Goal: Transaction & Acquisition: Obtain resource

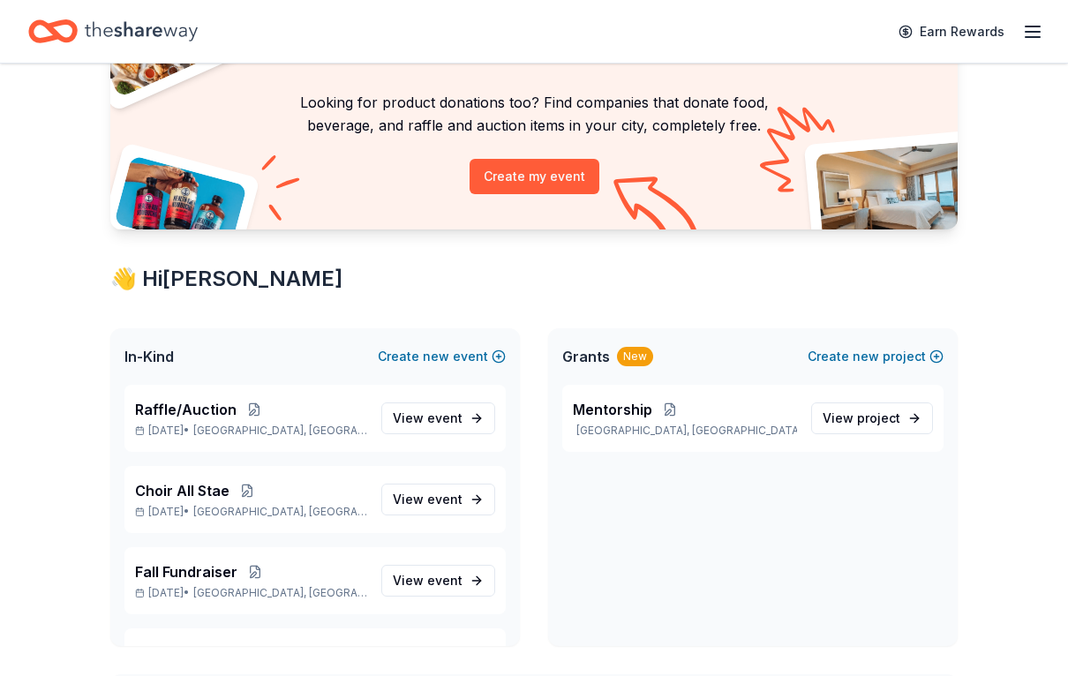
scroll to position [107, 0]
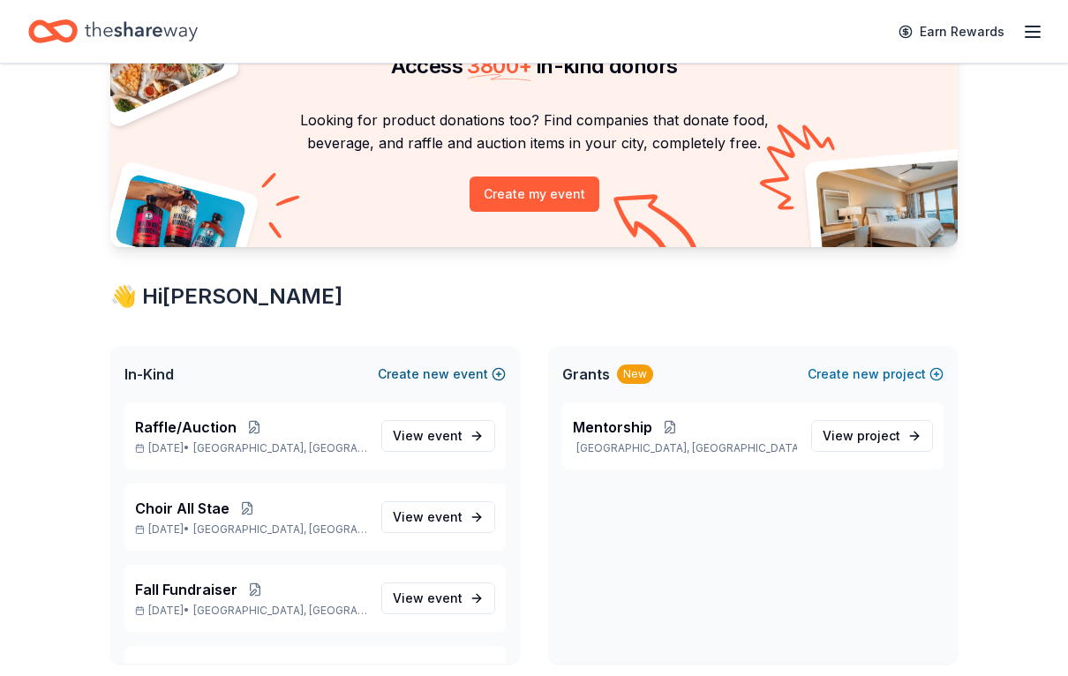
click at [471, 382] on button "Create new event" at bounding box center [442, 374] width 128 height 21
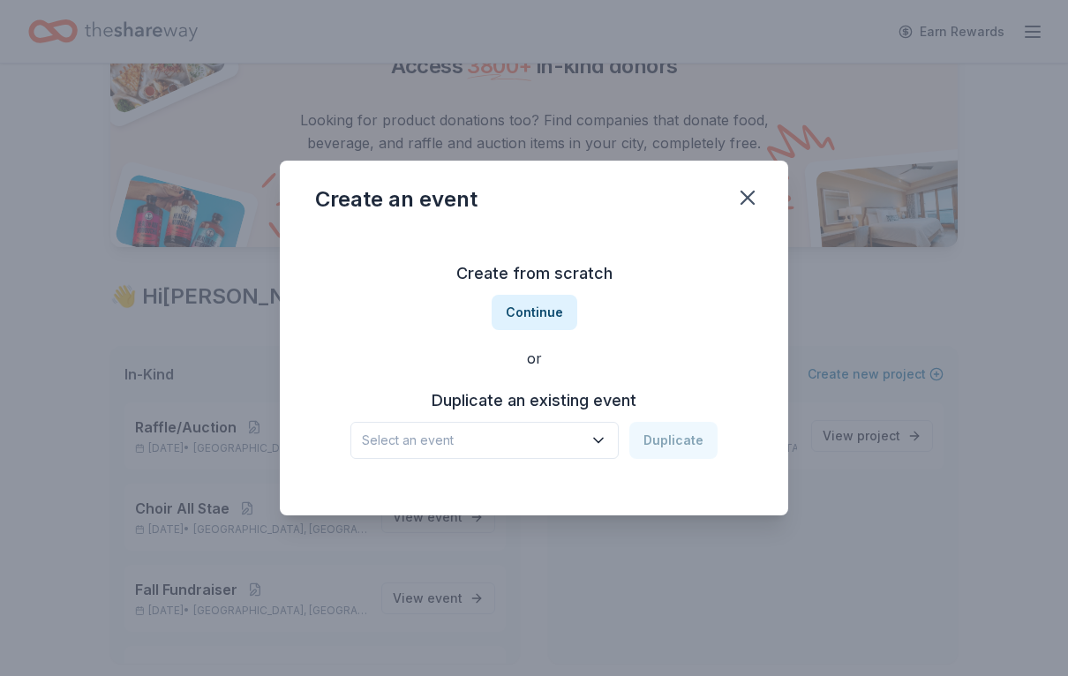
click at [603, 449] on icon "button" at bounding box center [598, 440] width 18 height 18
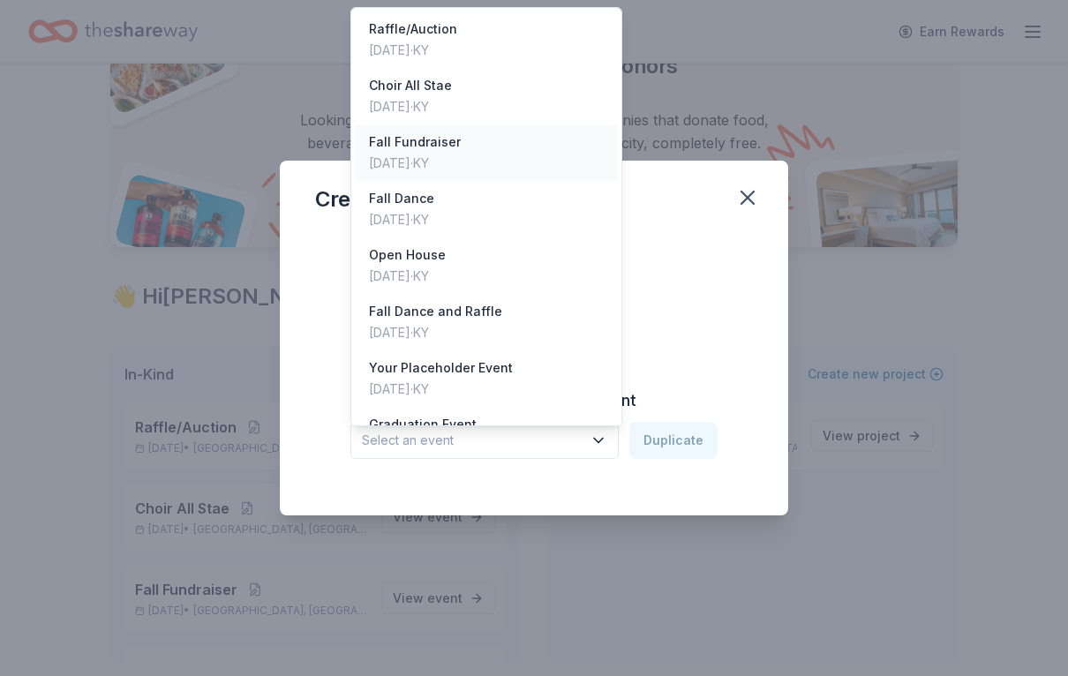
click at [431, 154] on div "Nov 07, 2025 · KY" at bounding box center [415, 163] width 92 height 21
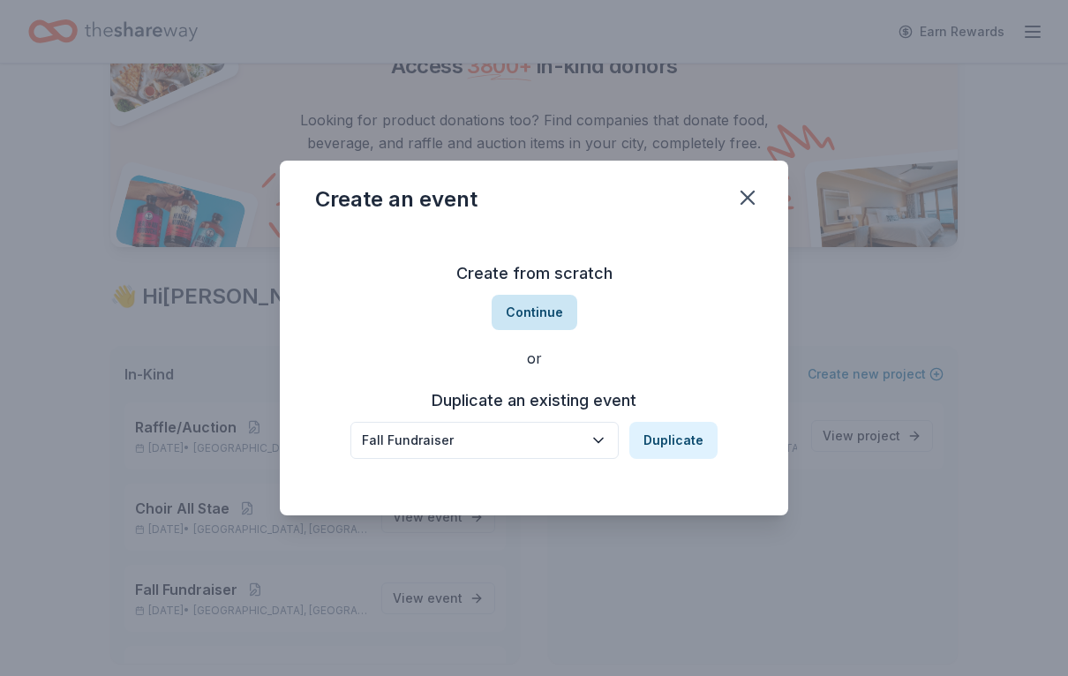
click at [540, 319] on button "Continue" at bounding box center [534, 312] width 86 height 35
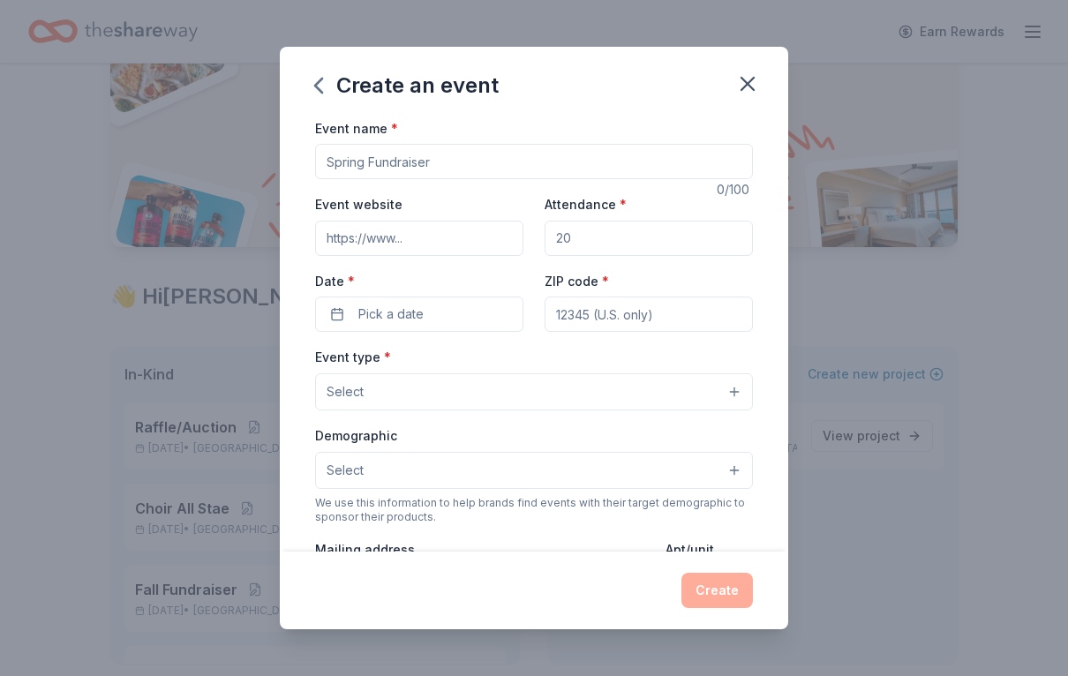
click at [740, 391] on button "Select" at bounding box center [534, 391] width 438 height 37
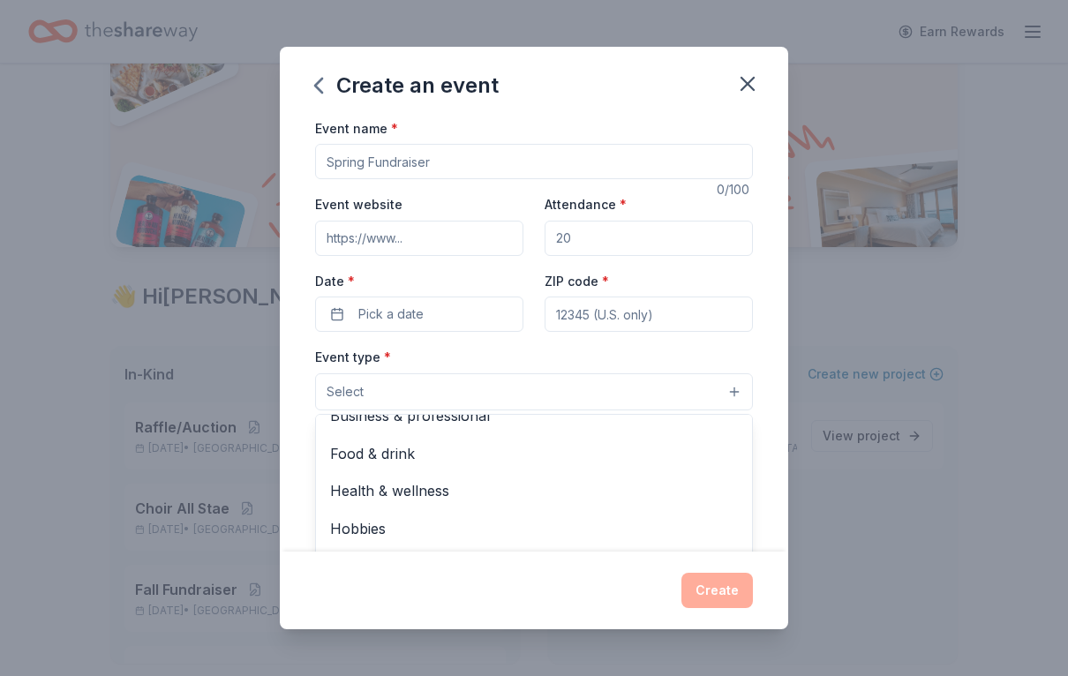
scroll to position [56, 0]
click at [364, 565] on span "Music" at bounding box center [534, 567] width 408 height 23
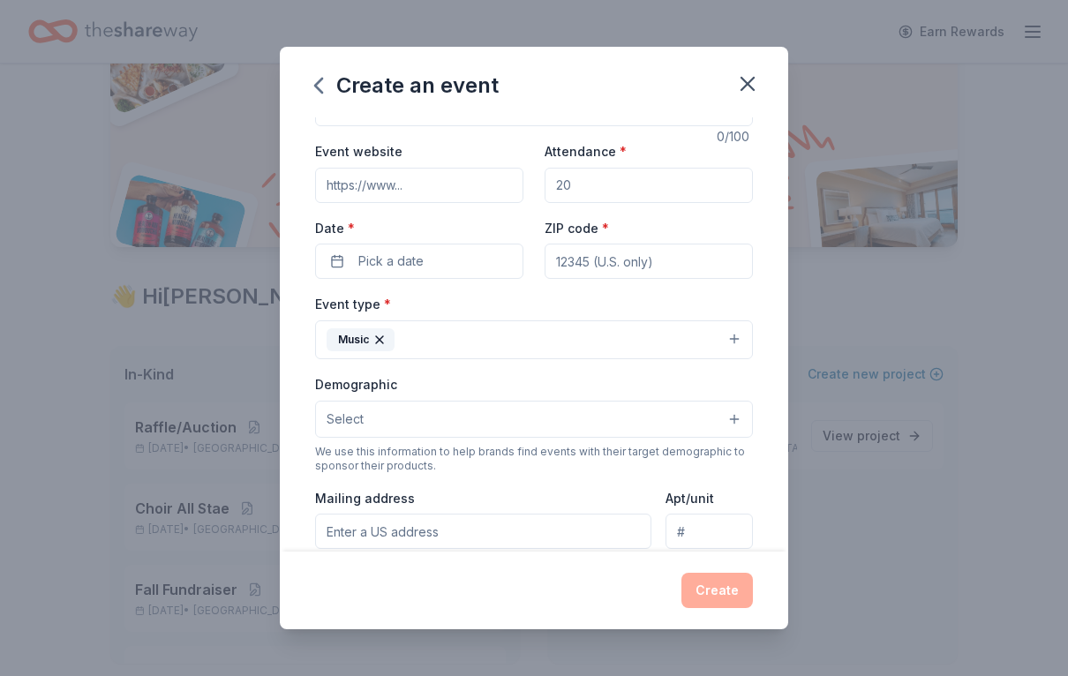
click at [648, 180] on input "Attendance *" at bounding box center [648, 185] width 208 height 35
type input "500"
click at [574, 265] on input "ZIP code *" at bounding box center [648, 261] width 208 height 35
type input "40356"
click at [735, 412] on button "Select" at bounding box center [534, 419] width 438 height 37
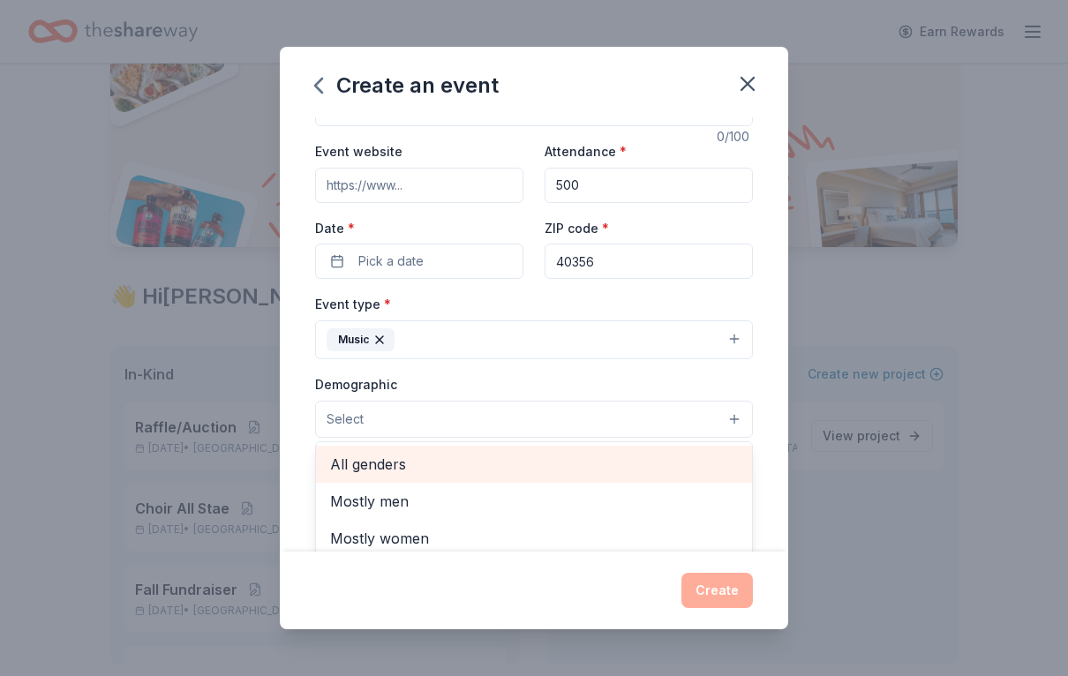
click at [412, 473] on span "All genders" at bounding box center [534, 464] width 408 height 23
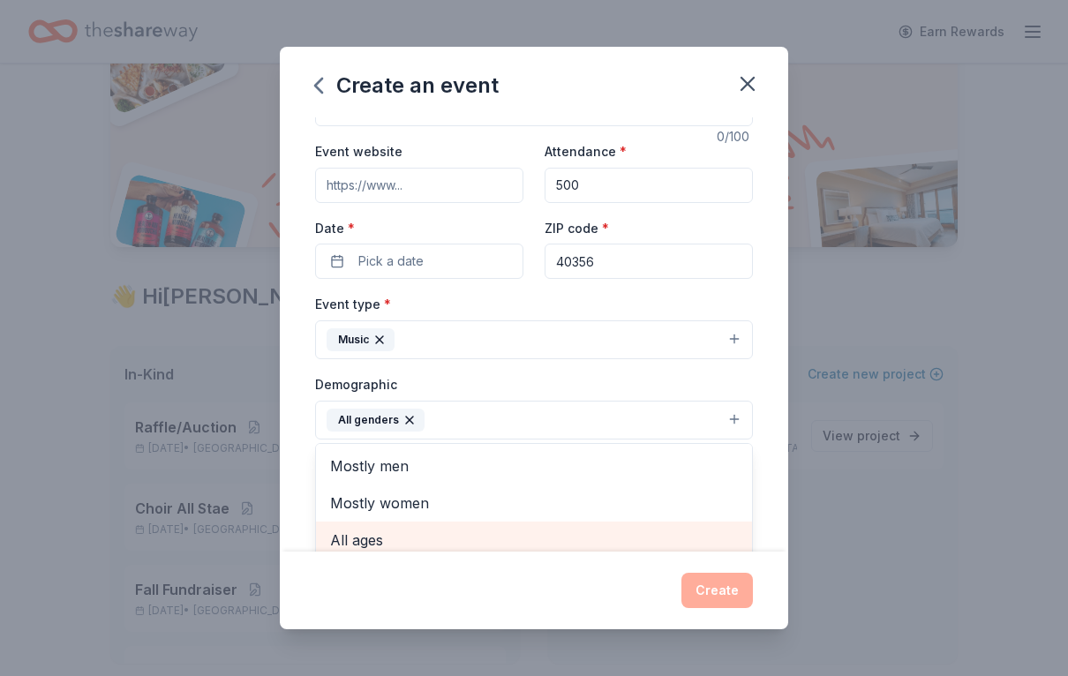
click at [362, 551] on span "All ages" at bounding box center [534, 540] width 408 height 23
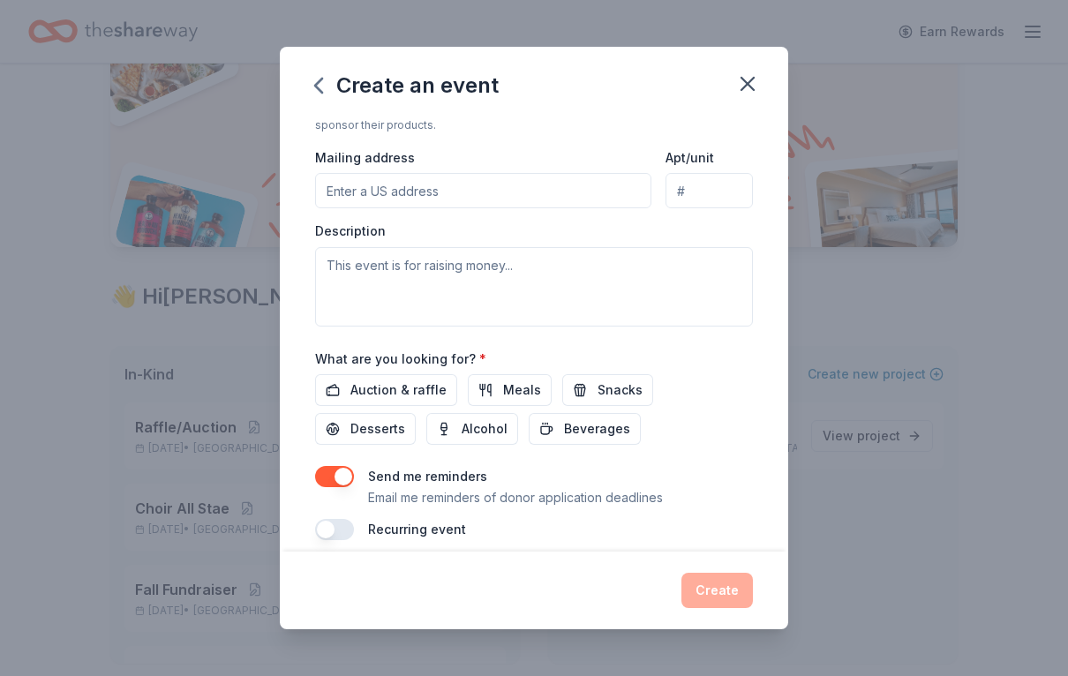
scroll to position [394, 0]
click at [386, 401] on span "Auction & raffle" at bounding box center [398, 390] width 96 height 21
click at [717, 608] on div "Create" at bounding box center [534, 590] width 438 height 35
click at [732, 608] on div "Create" at bounding box center [534, 590] width 438 height 35
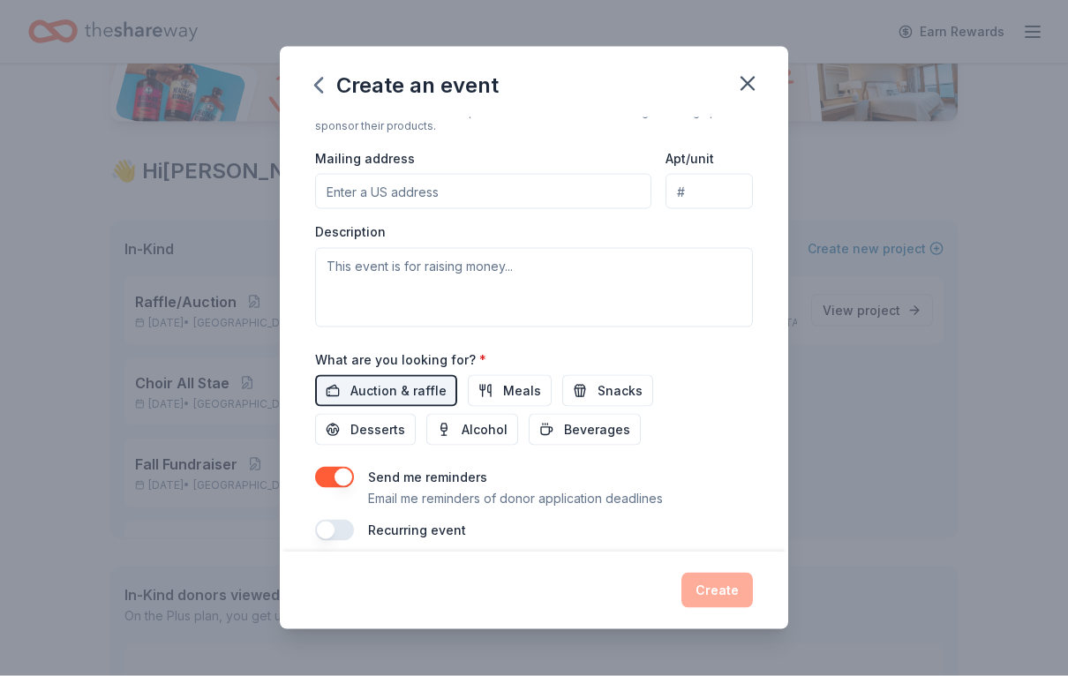
scroll to position [231, 0]
click at [351, 478] on button "button" at bounding box center [334, 477] width 39 height 21
click at [457, 498] on p "Email me reminders of donor application deadlines" at bounding box center [515, 498] width 295 height 21
click at [751, 99] on button "button" at bounding box center [747, 83] width 39 height 39
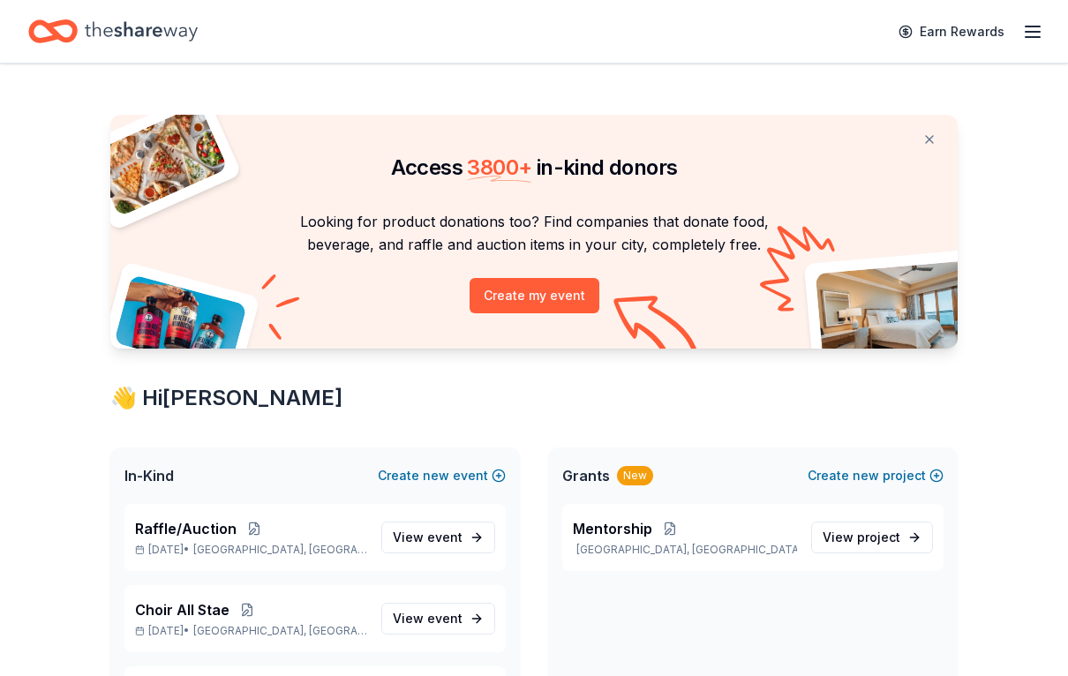
scroll to position [0, 0]
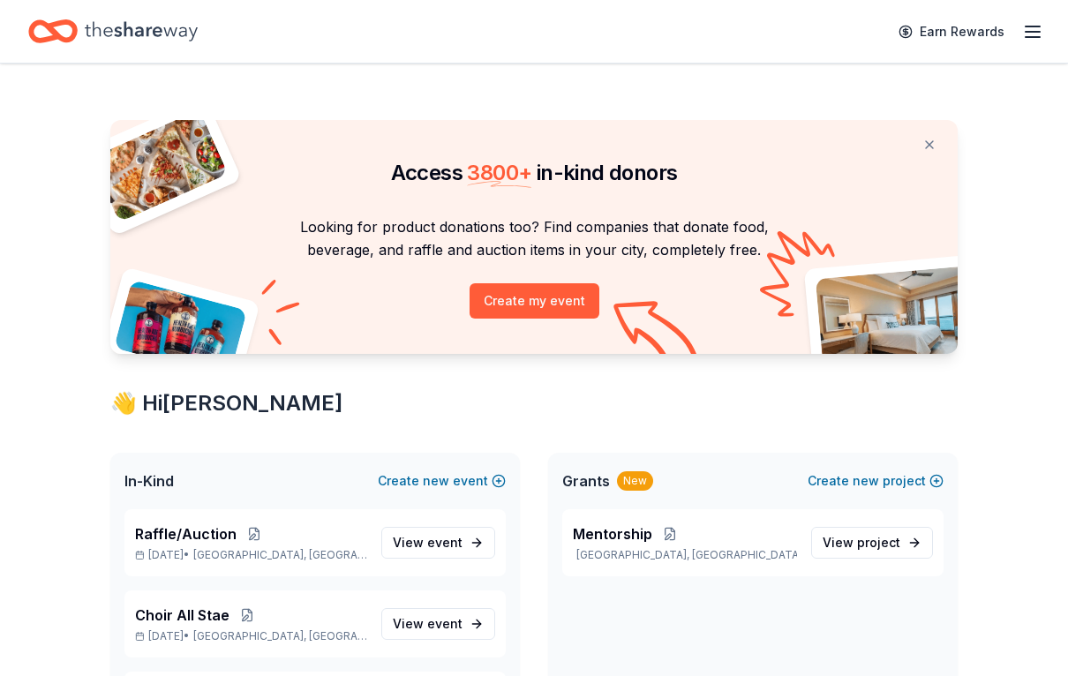
click at [1038, 33] on icon "button" at bounding box center [1032, 31] width 21 height 21
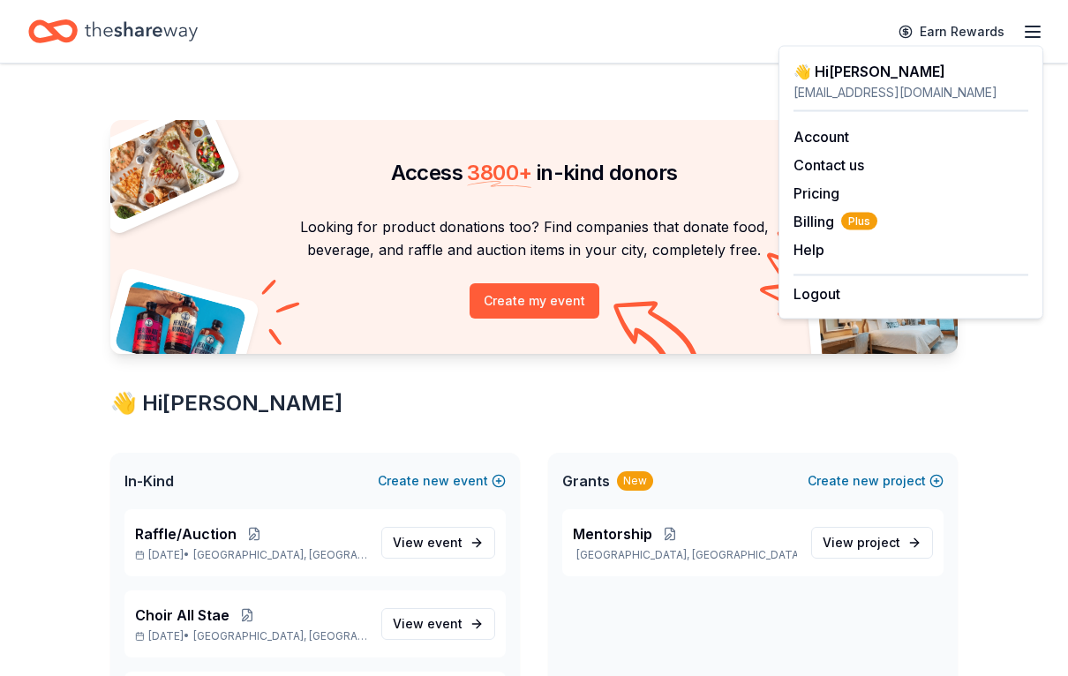
click at [1022, 454] on div "Access 3800 + in-kind donors Looking for product donations too? Find companies …" at bounding box center [534, 678] width 1068 height 1229
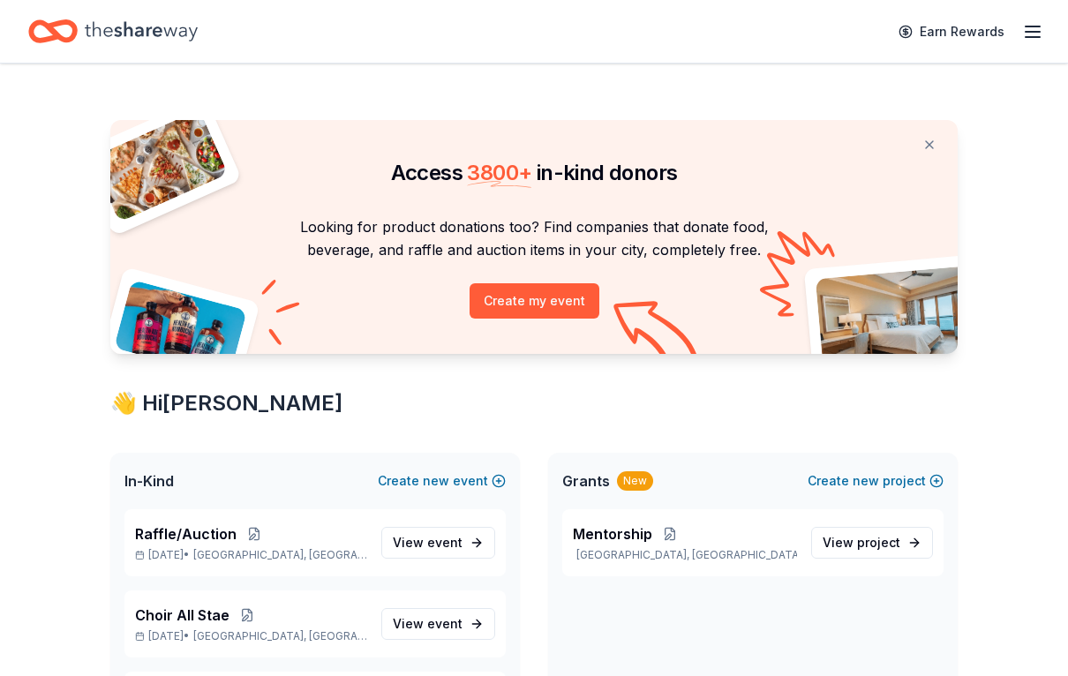
click at [824, 601] on div "Mentorship Nicholasville, KY View project" at bounding box center [752, 639] width 409 height 261
click at [463, 473] on button "Create new event" at bounding box center [442, 480] width 128 height 21
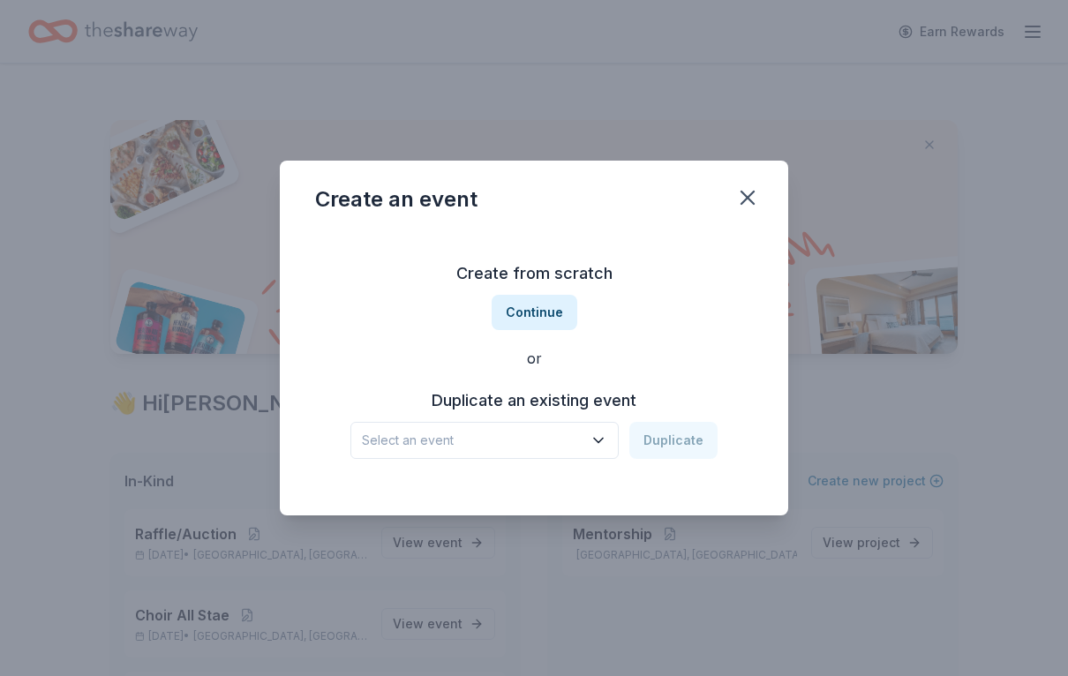
click at [604, 445] on icon "button" at bounding box center [598, 440] width 18 height 18
click at [750, 214] on button "button" at bounding box center [747, 197] width 39 height 39
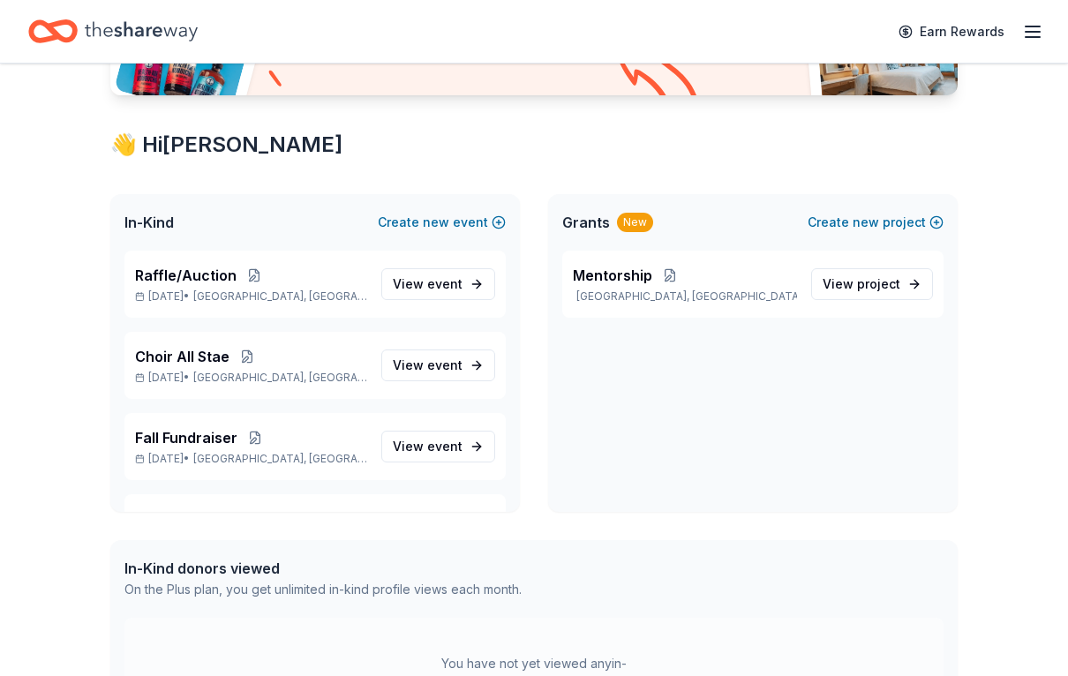
scroll to position [259, 0]
click at [454, 367] on span "event" at bounding box center [444, 364] width 35 height 15
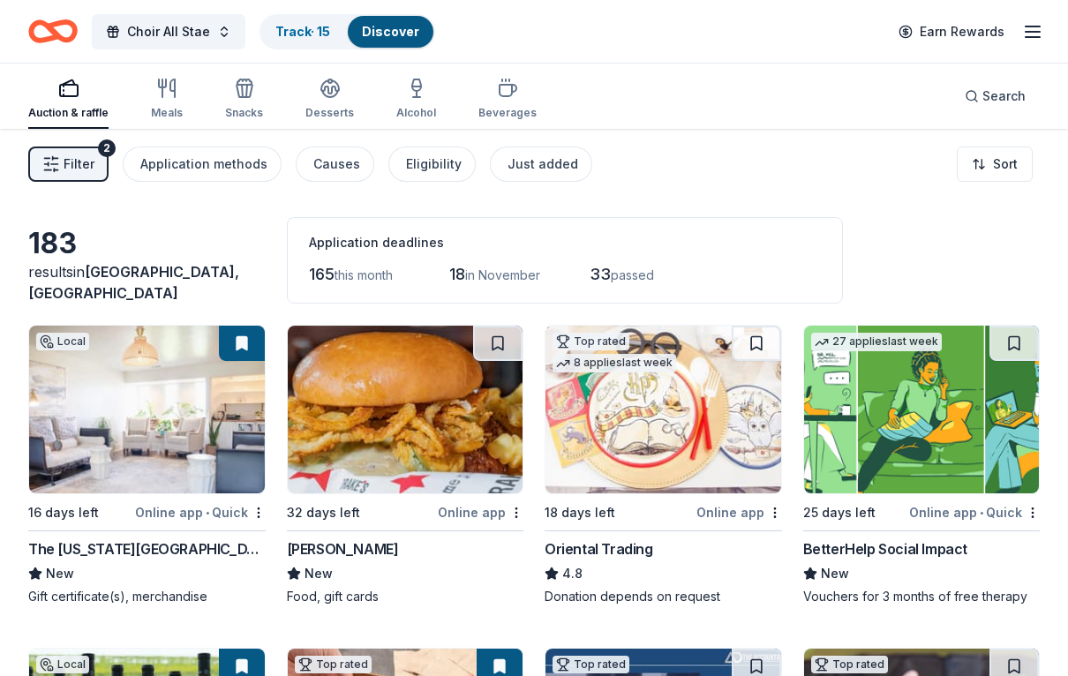
click at [80, 167] on span "Filter" at bounding box center [79, 164] width 31 height 21
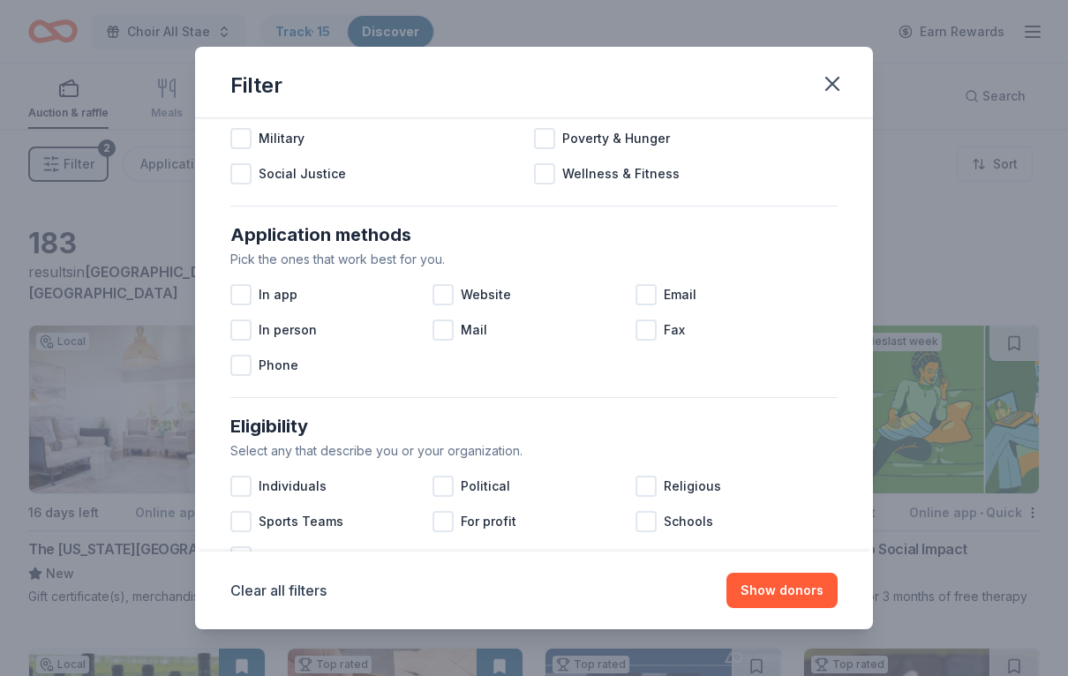
scroll to position [243, 0]
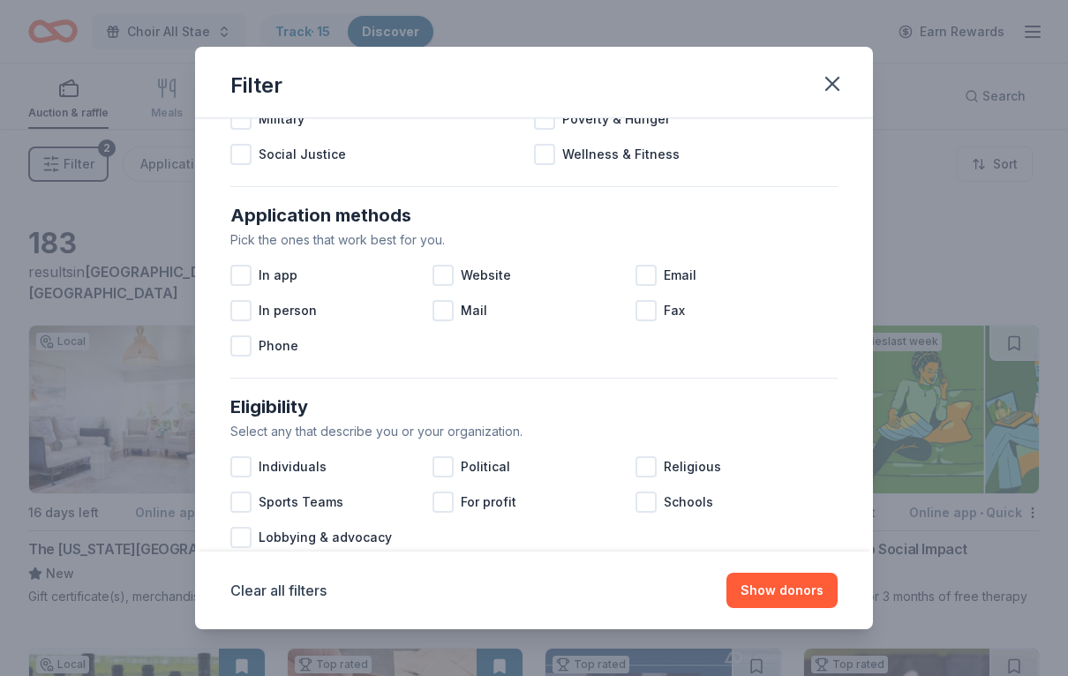
click at [829, 355] on div "In app Website Email In person Mail Fax Phone" at bounding box center [533, 311] width 607 height 106
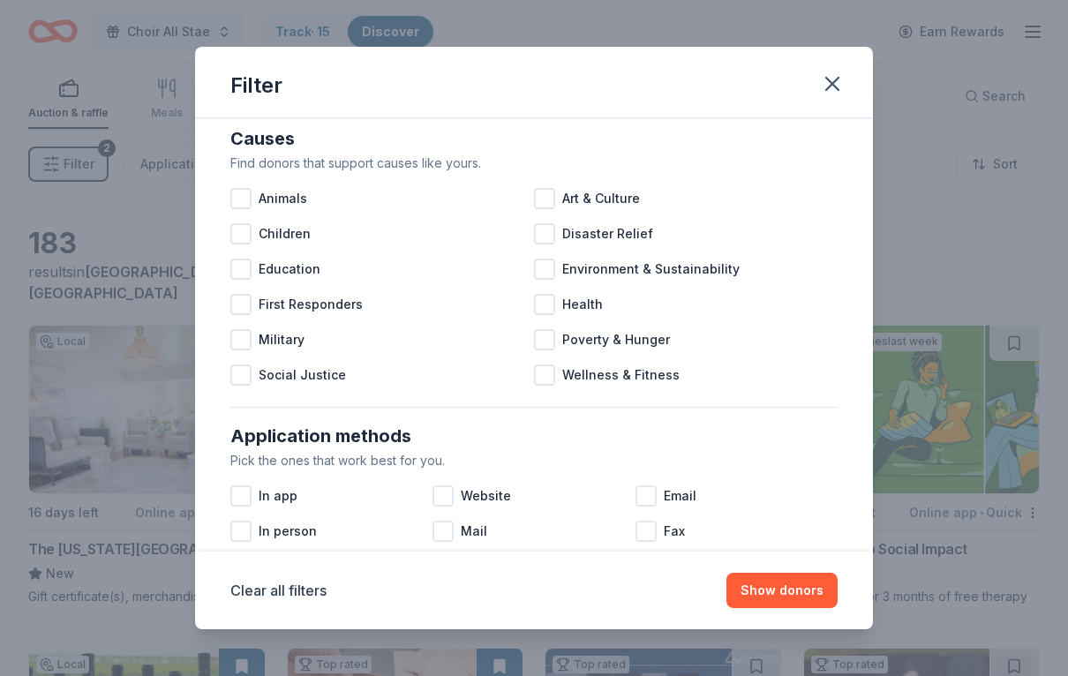
scroll to position [10, 0]
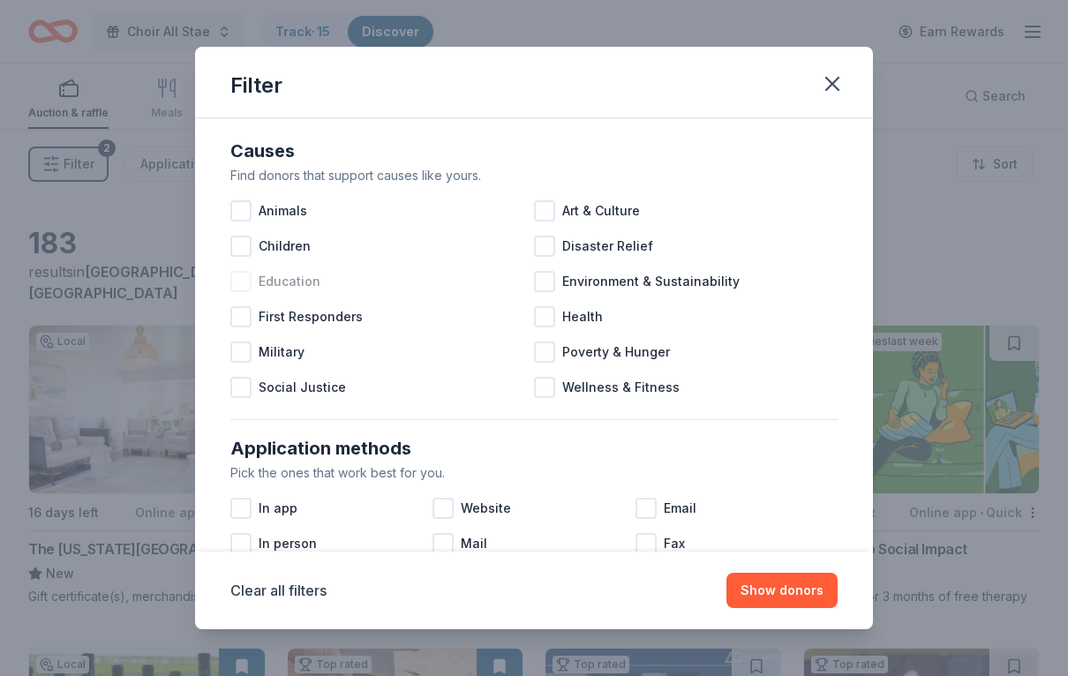
click at [244, 286] on div at bounding box center [240, 281] width 21 height 21
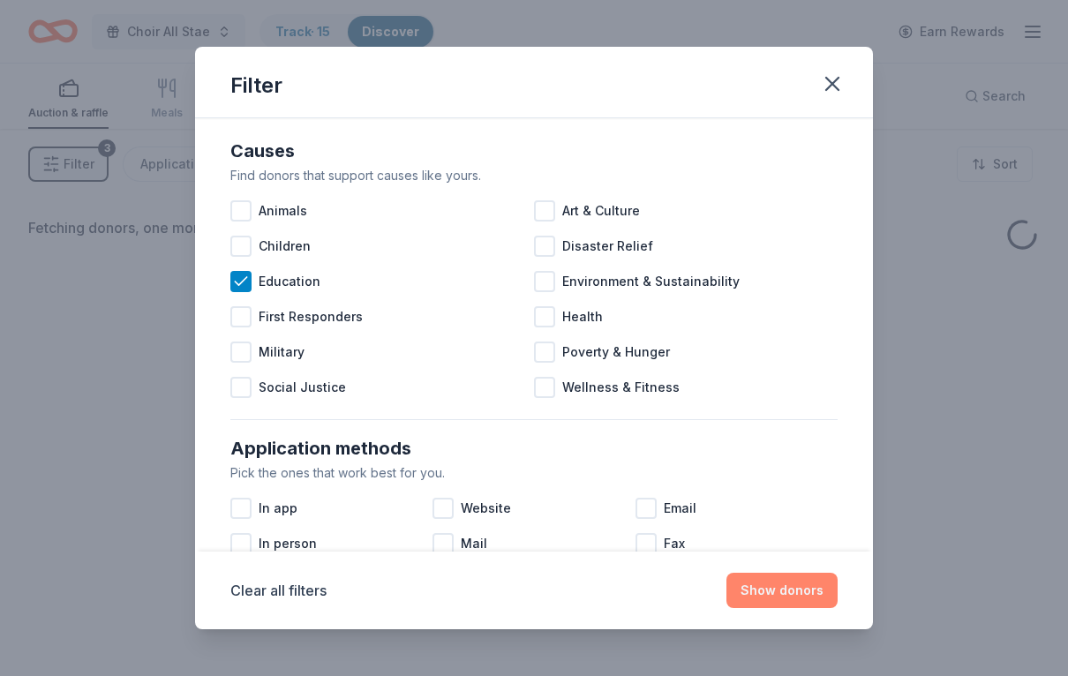
click at [766, 599] on button "Show donors" at bounding box center [781, 590] width 111 height 35
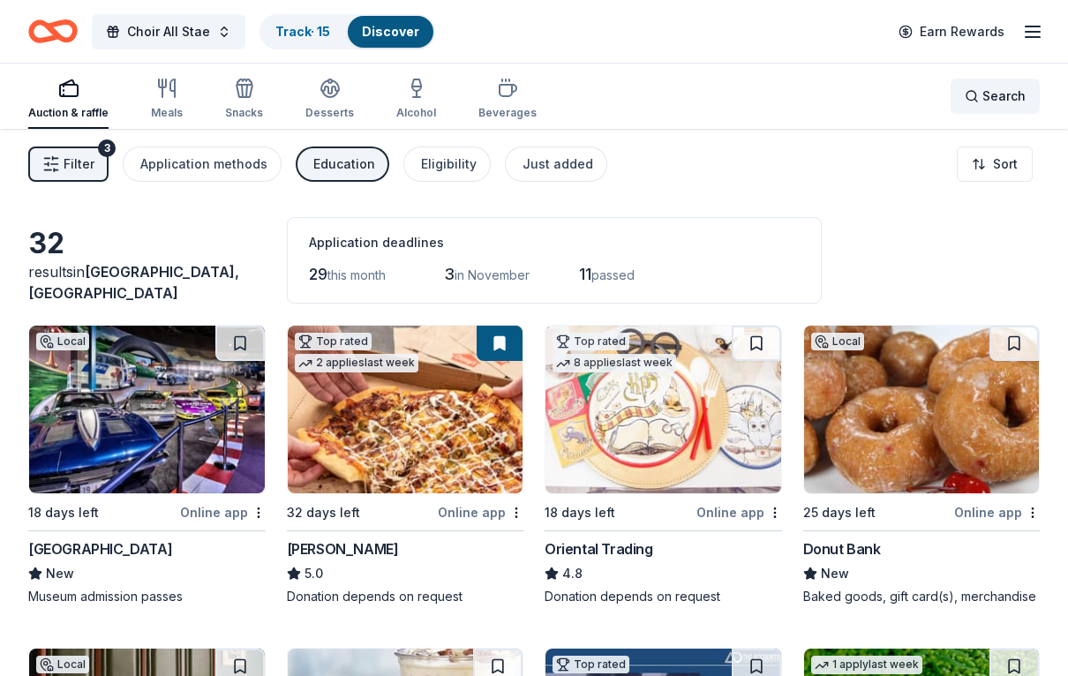
click at [975, 99] on div "Search" at bounding box center [994, 96] width 61 height 21
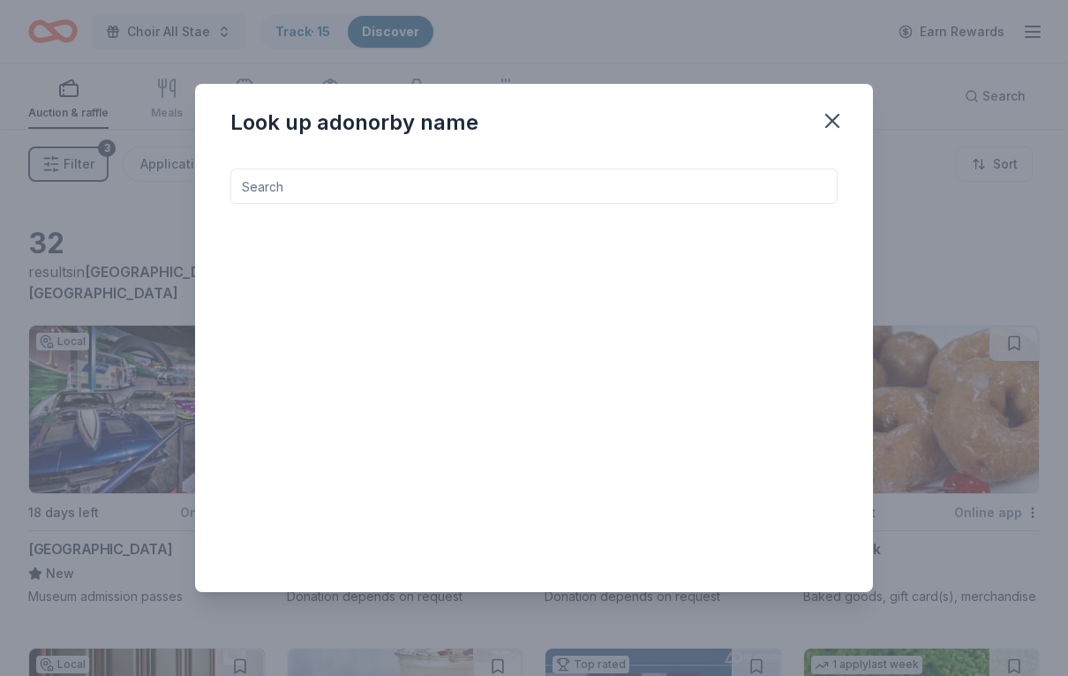
click at [269, 195] on input at bounding box center [533, 186] width 607 height 35
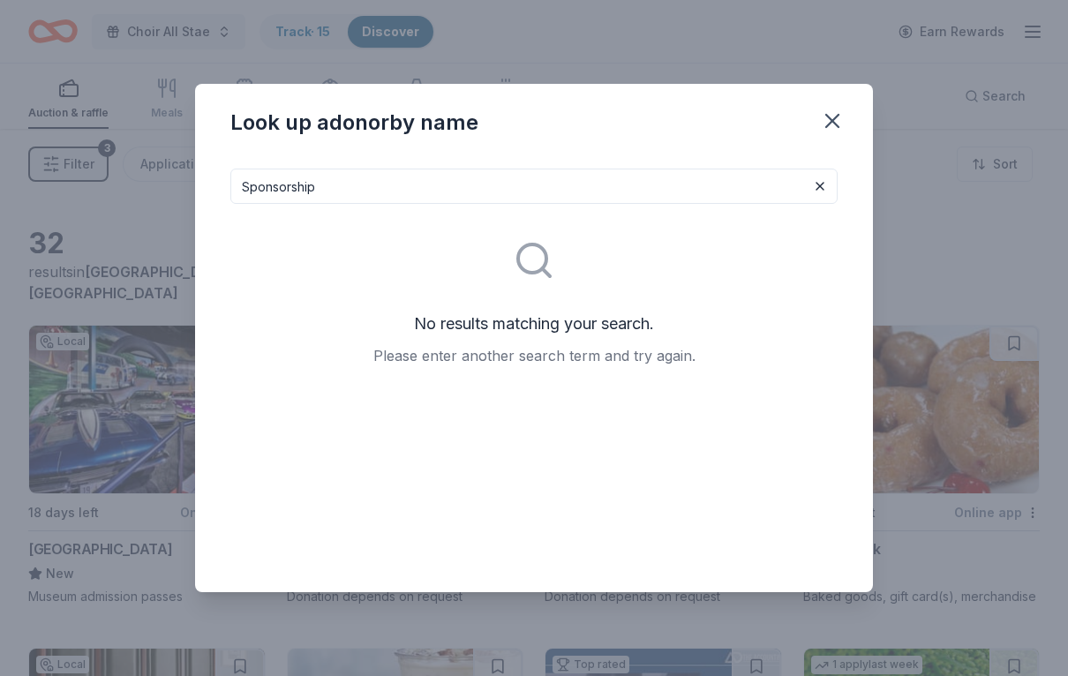
type input "Sponsorship"
click at [837, 127] on icon "button" at bounding box center [832, 121] width 12 height 12
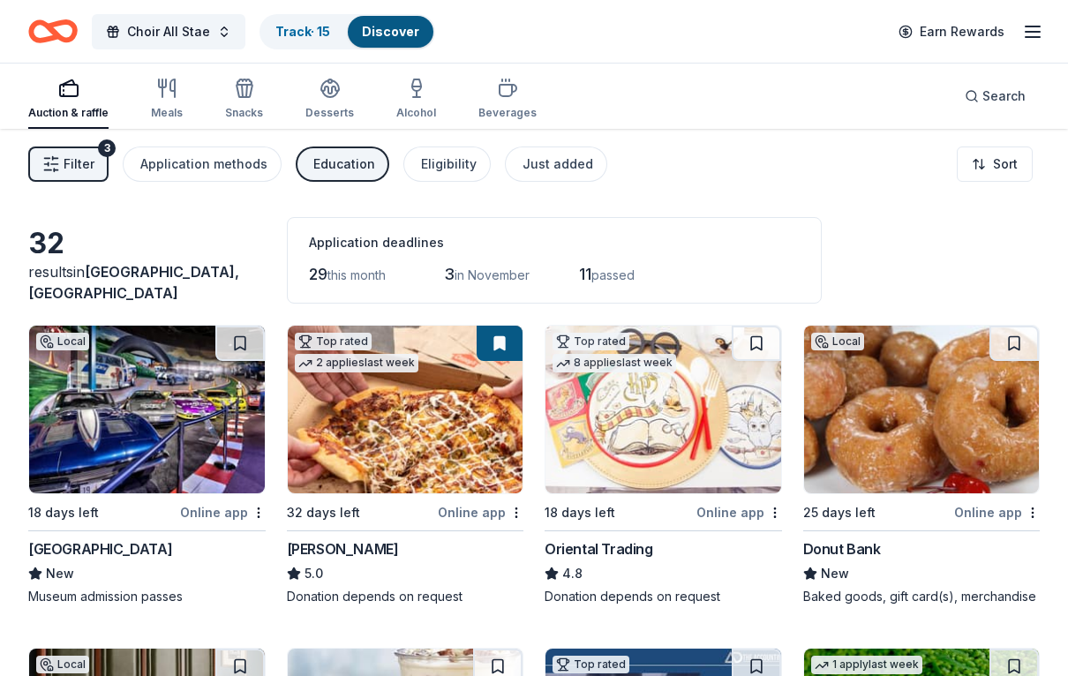
click at [56, 158] on line "button" at bounding box center [55, 158] width 5 height 0
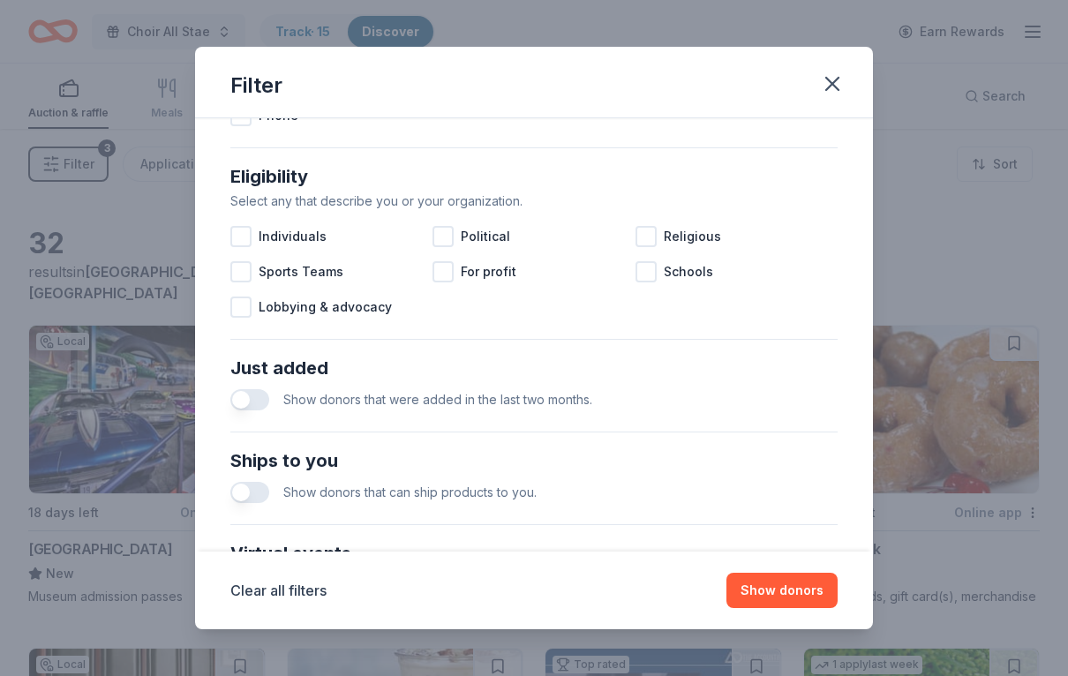
scroll to position [474, 0]
click at [664, 269] on span "Schools" at bounding box center [688, 270] width 49 height 21
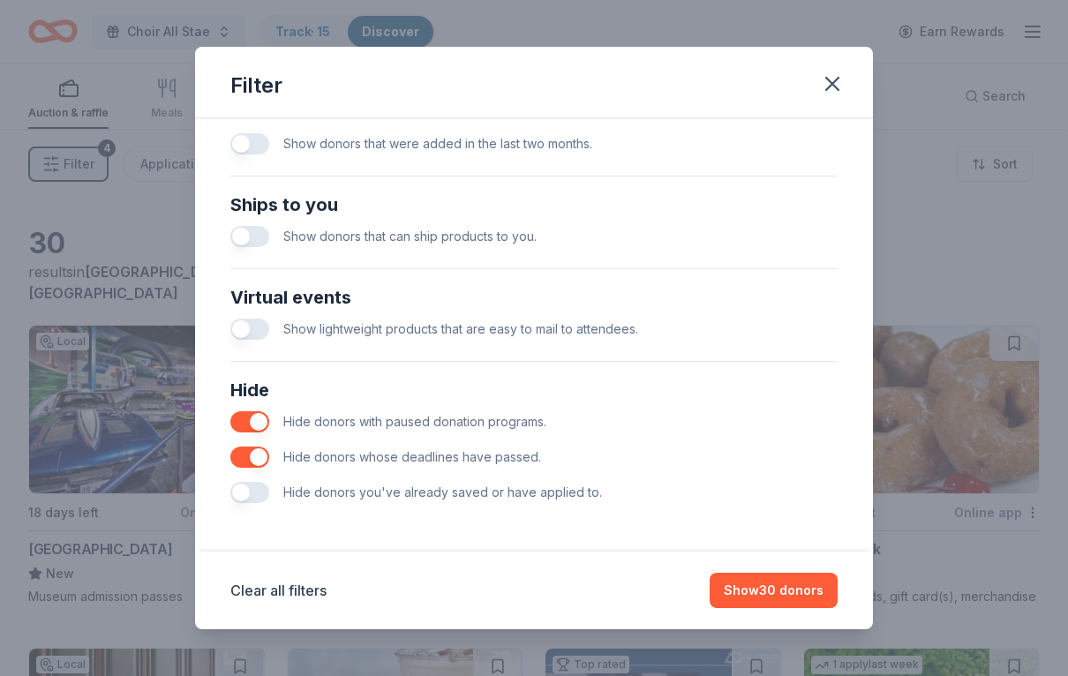
scroll to position [729, 0]
click at [799, 593] on button "Show 30 donors" at bounding box center [773, 590] width 128 height 35
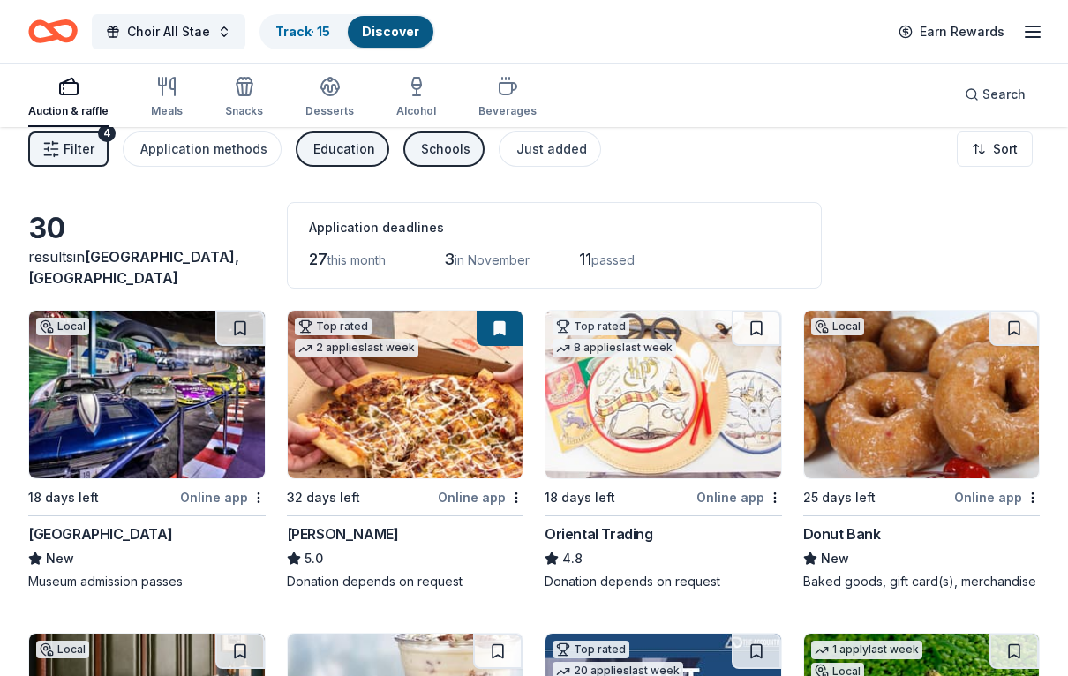
scroll to position [0, 0]
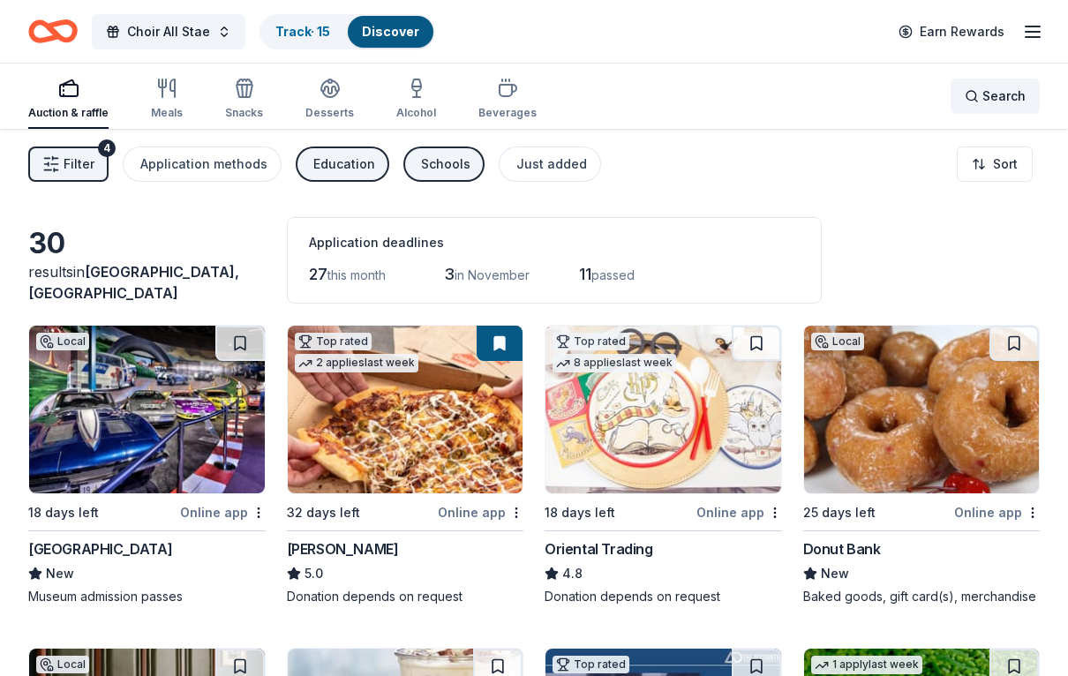
click at [990, 92] on span "Search" at bounding box center [1003, 96] width 43 height 21
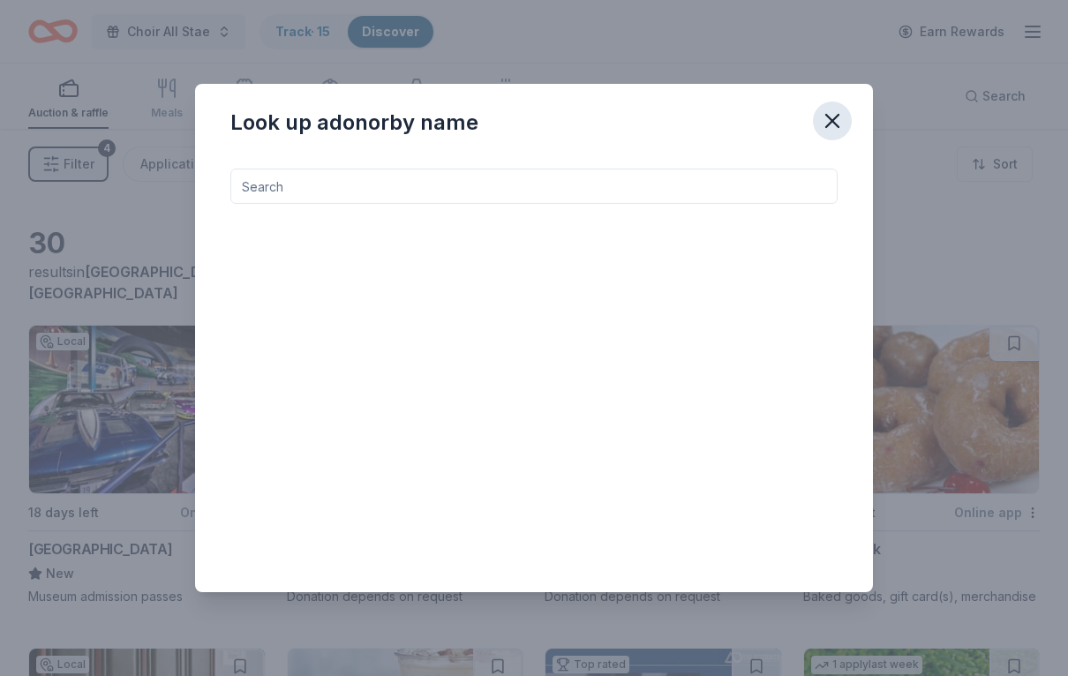
click at [835, 121] on icon "button" at bounding box center [832, 121] width 25 height 25
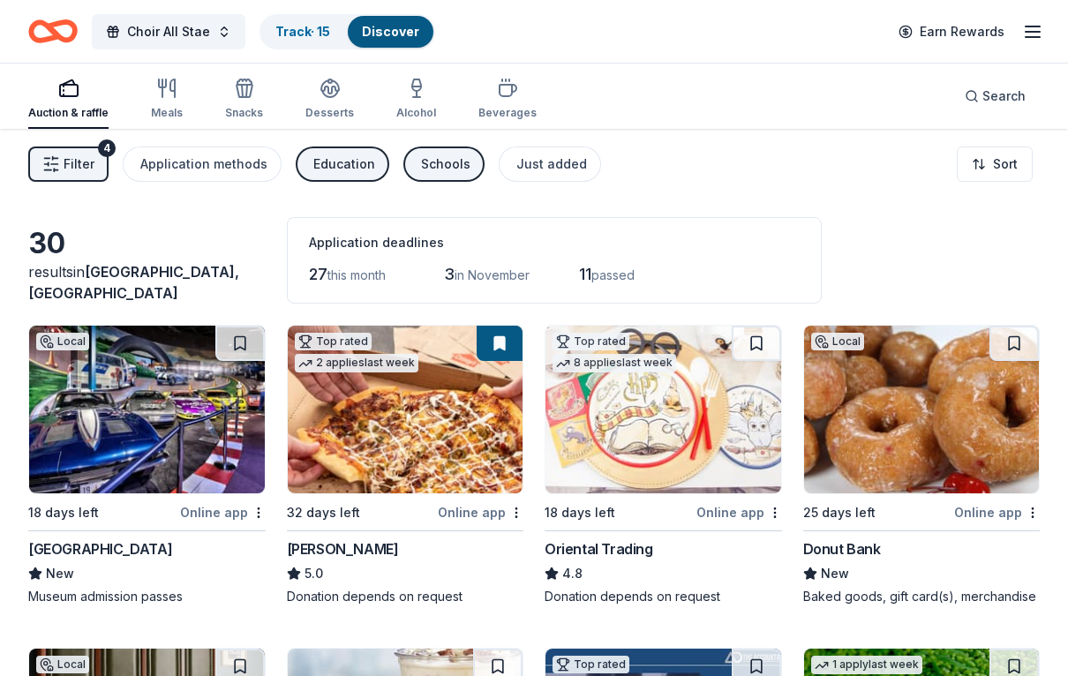
click at [62, 178] on button "Filter 4" at bounding box center [68, 163] width 80 height 35
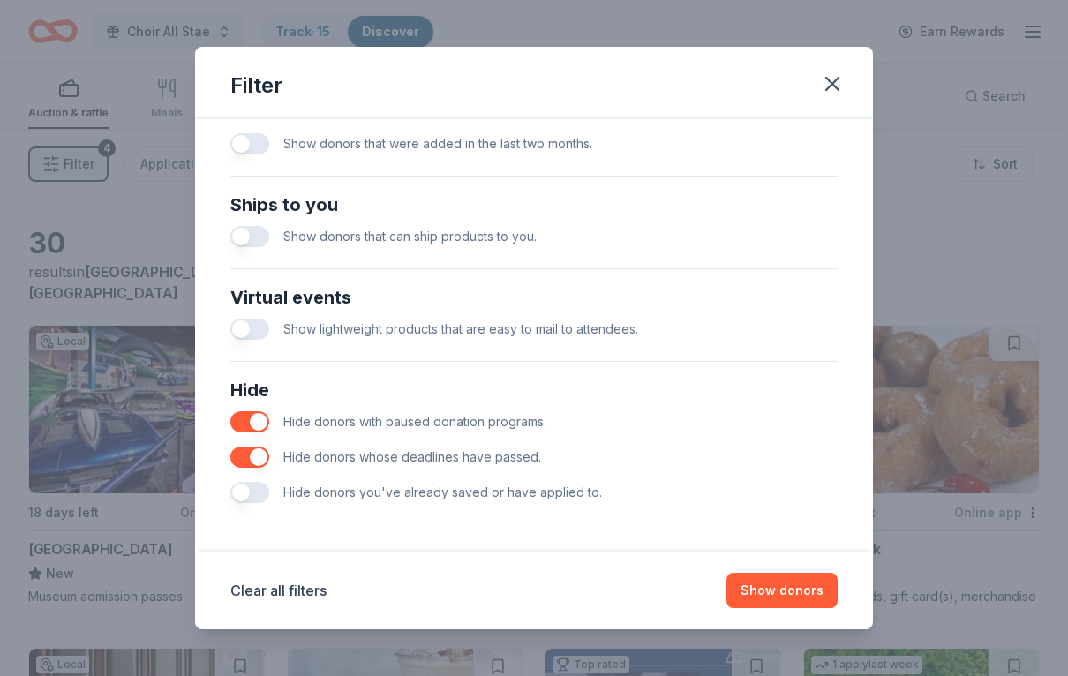
scroll to position [729, 0]
click at [849, 84] on button "button" at bounding box center [832, 83] width 39 height 39
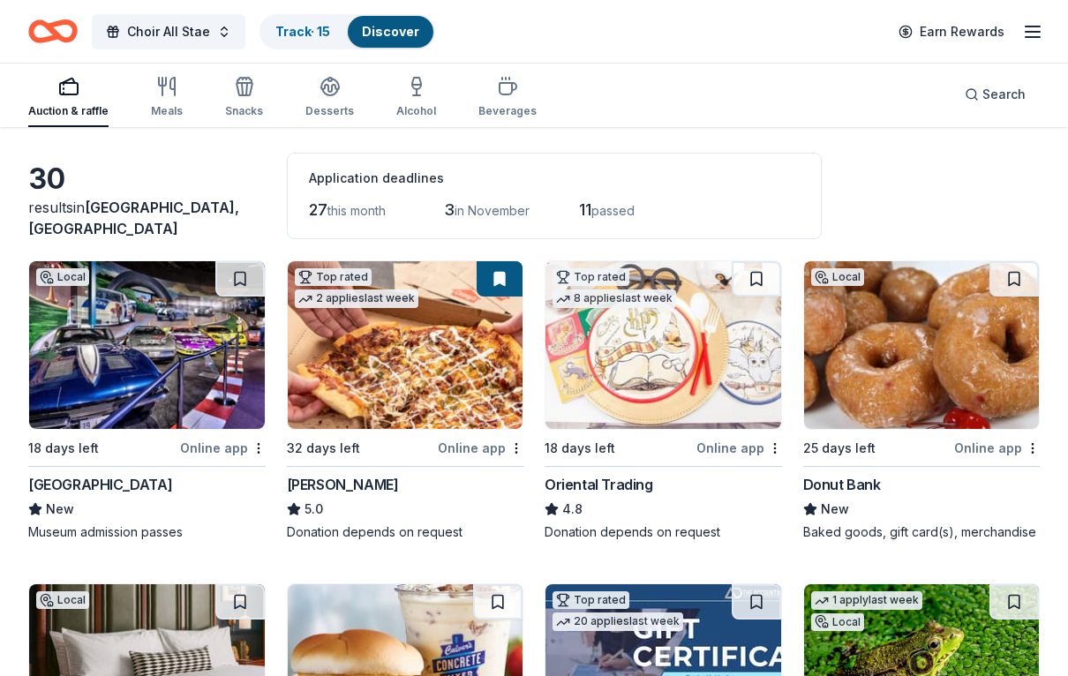
scroll to position [0, 0]
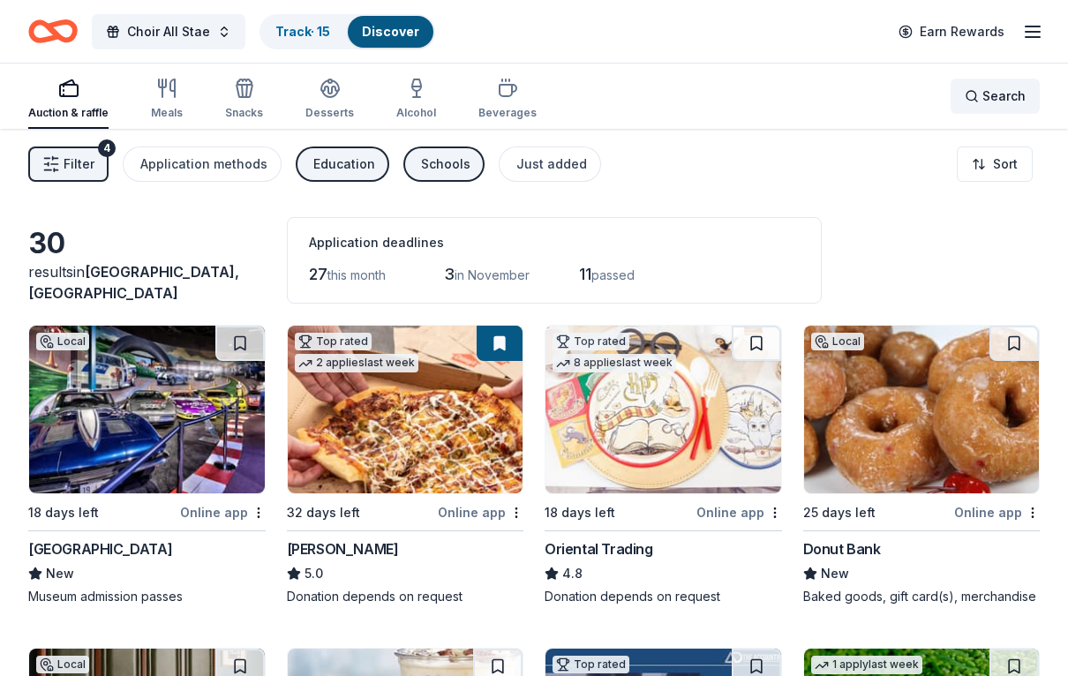
click at [986, 94] on span "Search" at bounding box center [1003, 96] width 43 height 21
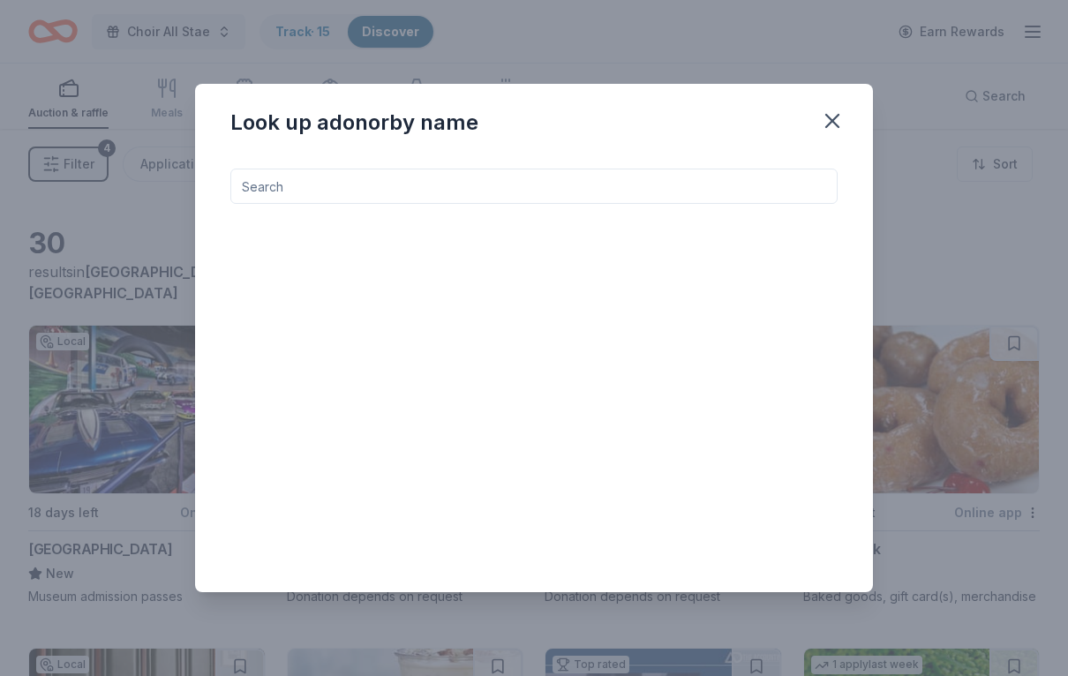
click at [249, 186] on input at bounding box center [533, 186] width 607 height 35
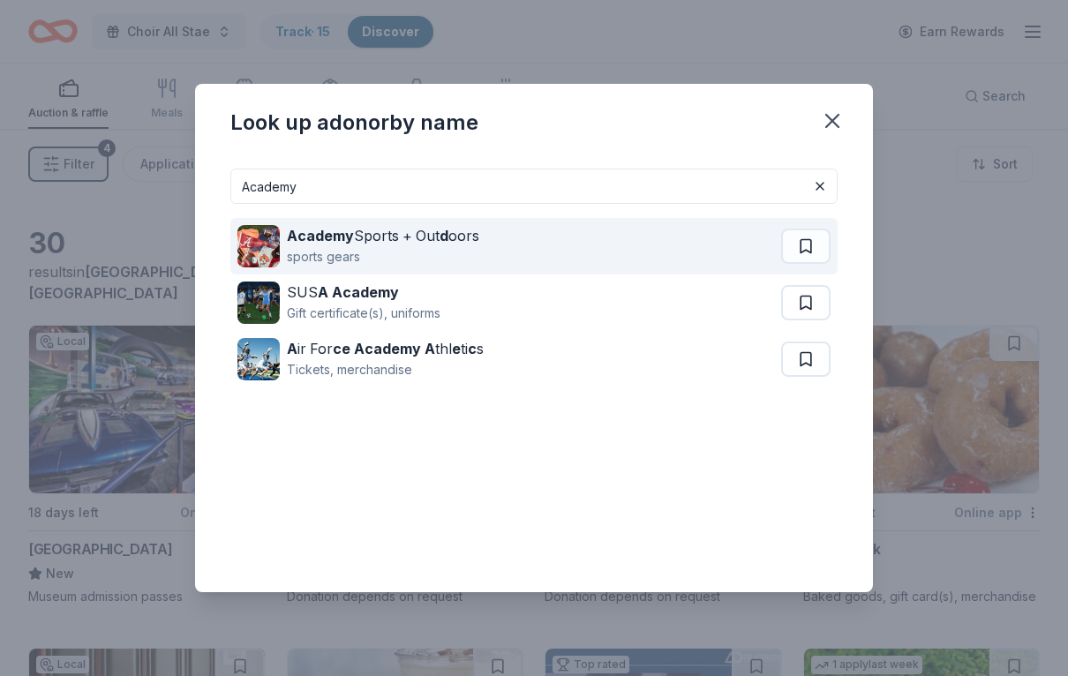
type input "Academy"
click at [276, 236] on img at bounding box center [258, 246] width 42 height 42
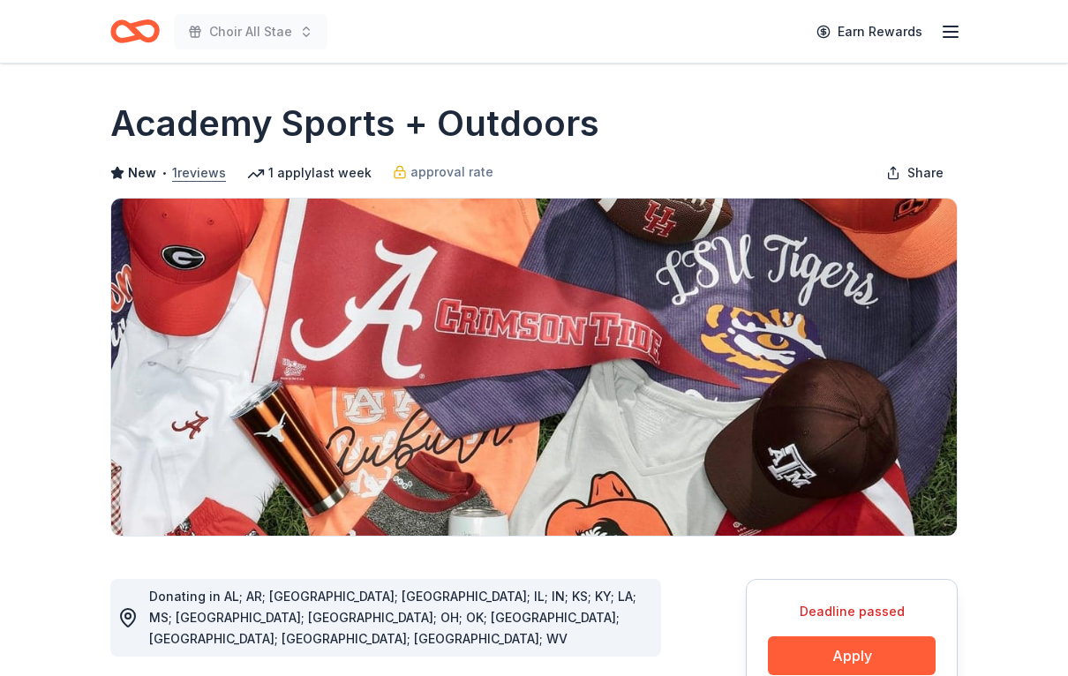
click at [188, 169] on button "1 reviews" at bounding box center [199, 172] width 54 height 21
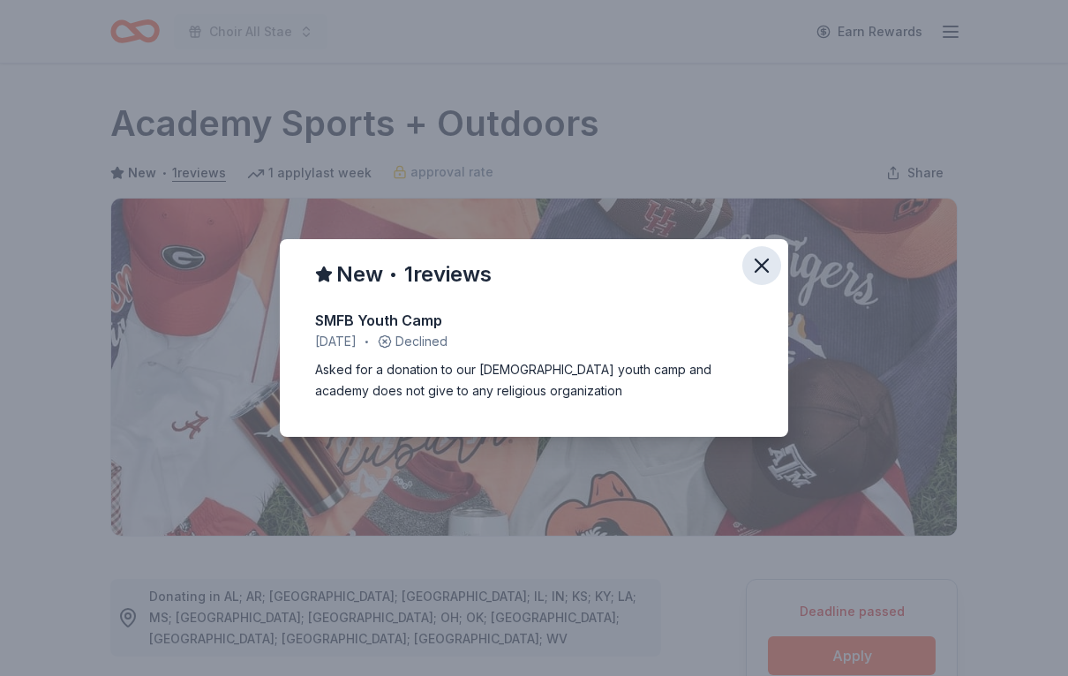
click at [760, 261] on icon "button" at bounding box center [761, 265] width 25 height 25
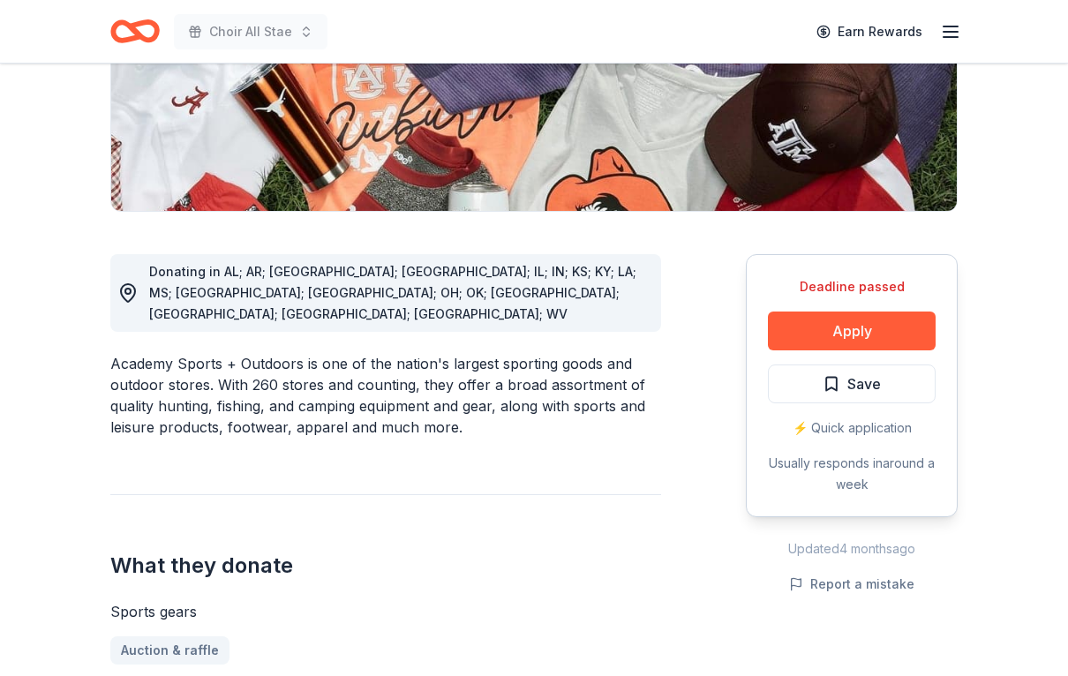
scroll to position [325, 0]
click at [150, 636] on link "Auction & raffle" at bounding box center [176, 650] width 133 height 28
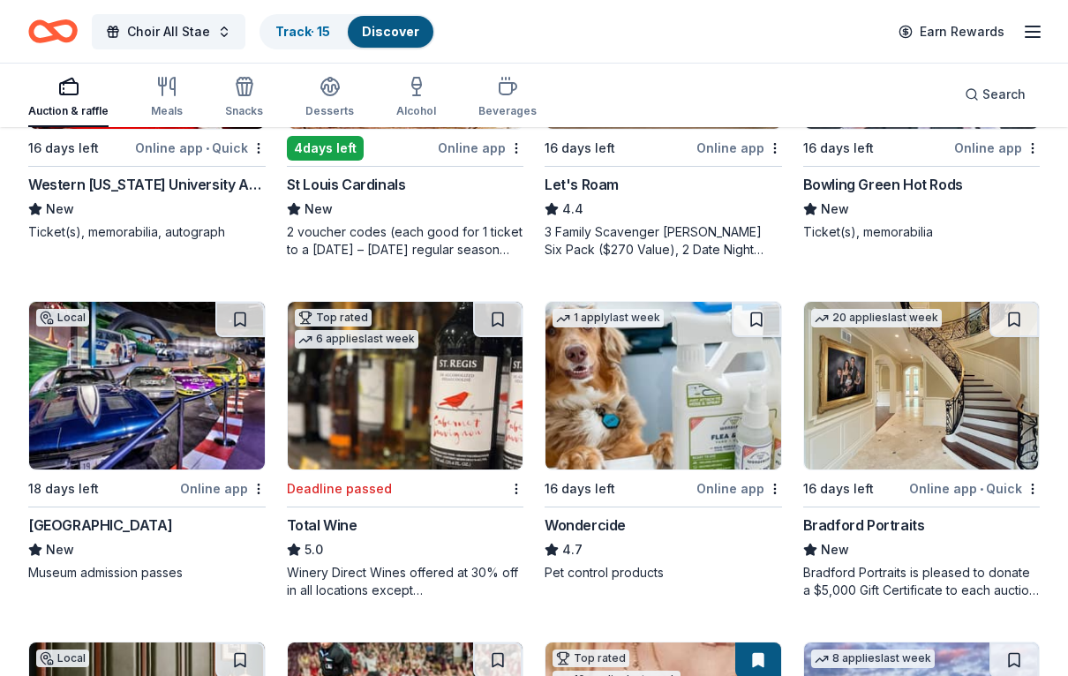
scroll to position [1028, 0]
click at [310, 589] on div "Winery Direct Wines offered at 30% off in all locations except CT, MA, and othe…" at bounding box center [405, 581] width 237 height 35
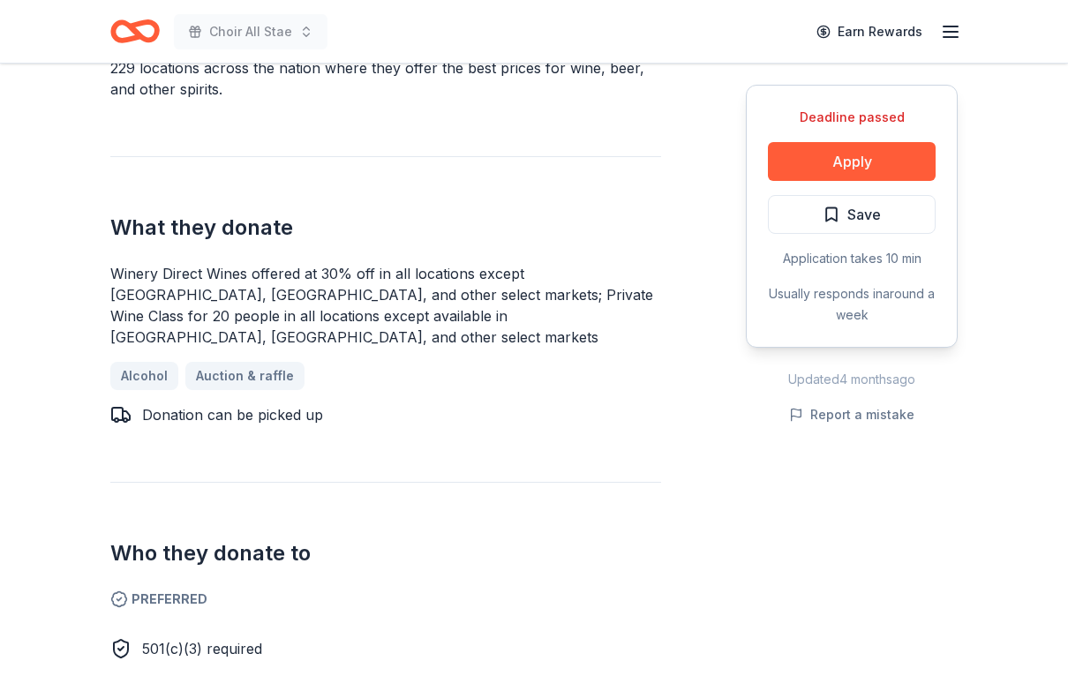
scroll to position [638, 0]
